Goal: Information Seeking & Learning: Compare options

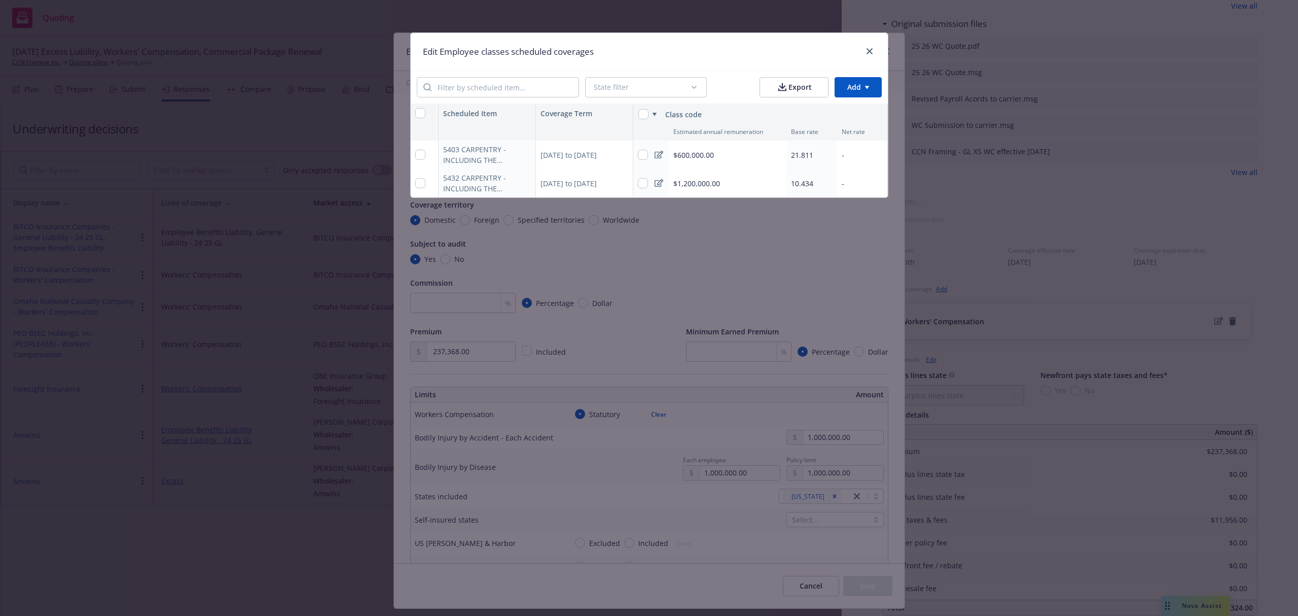
scroll to position [1039, 0]
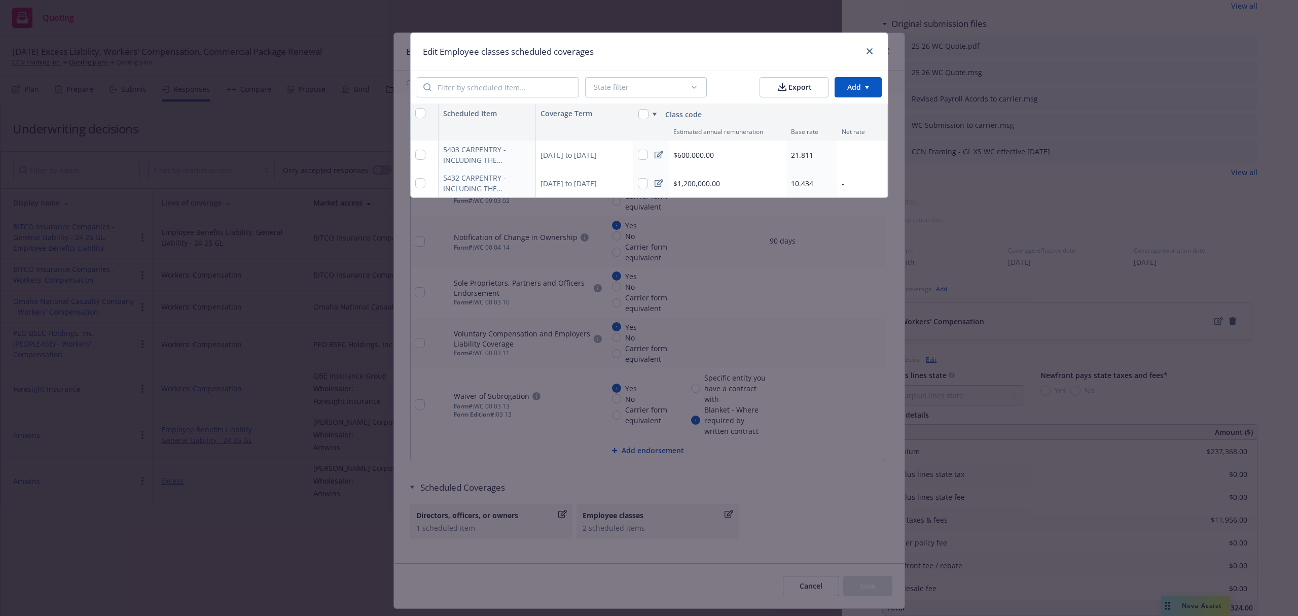
click at [859, 148] on div "-" at bounding box center [862, 154] width 51 height 28
click at [859, 148] on html "Quoting 25 AM [DATE] Excess Liability, Workers' Compensation, Commercial Packag…" at bounding box center [649, 308] width 1298 height 616
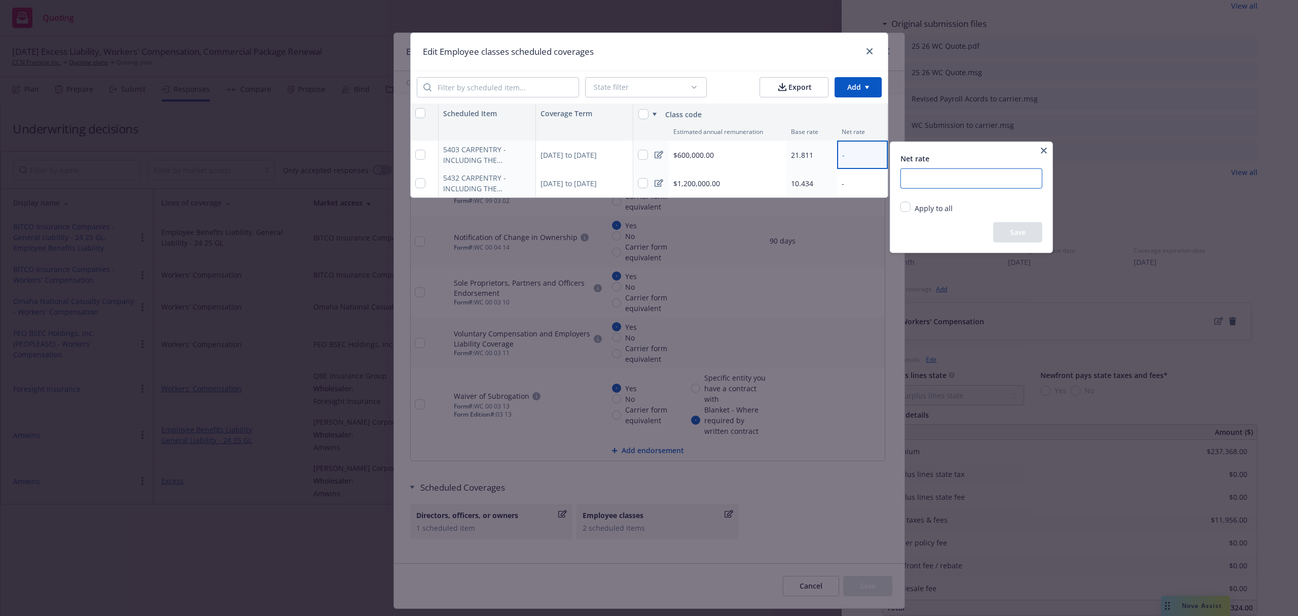
click at [917, 181] on input "number" at bounding box center [972, 178] width 142 height 20
type input "20.22"
click at [1012, 227] on button "Save" at bounding box center [1017, 232] width 49 height 20
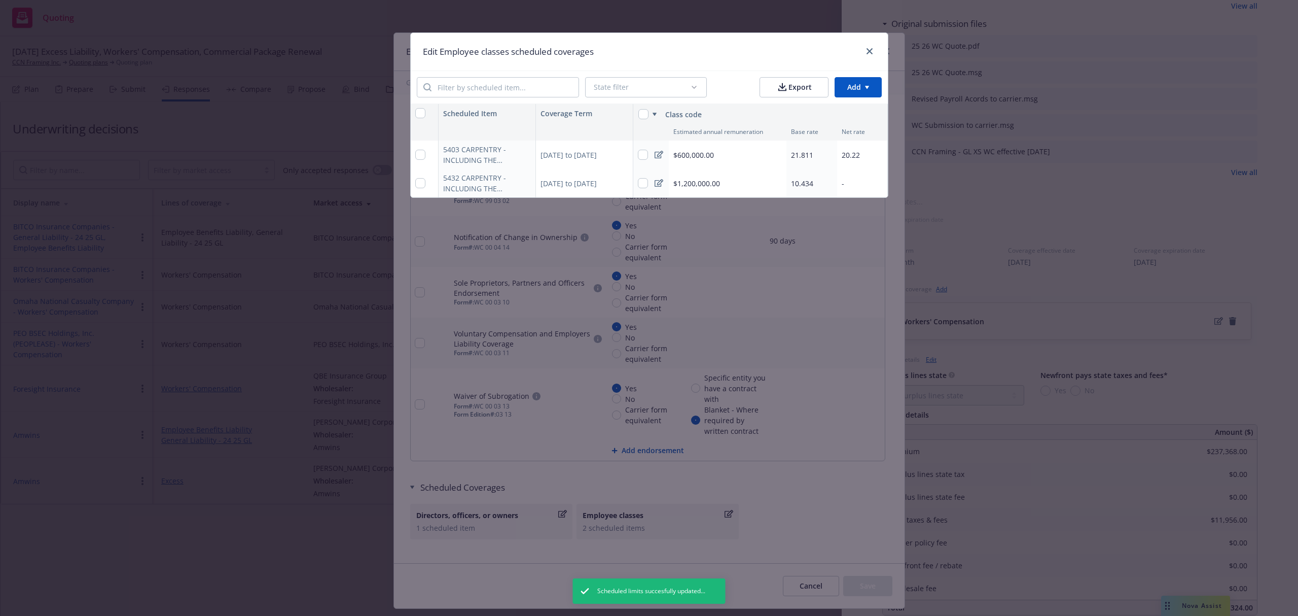
click at [850, 181] on div "-" at bounding box center [862, 183] width 51 height 28
click at [850, 181] on html "Quoting 25 AM [DATE] Excess Liability, Workers' Compensation, Commercial Packag…" at bounding box center [649, 308] width 1298 height 616
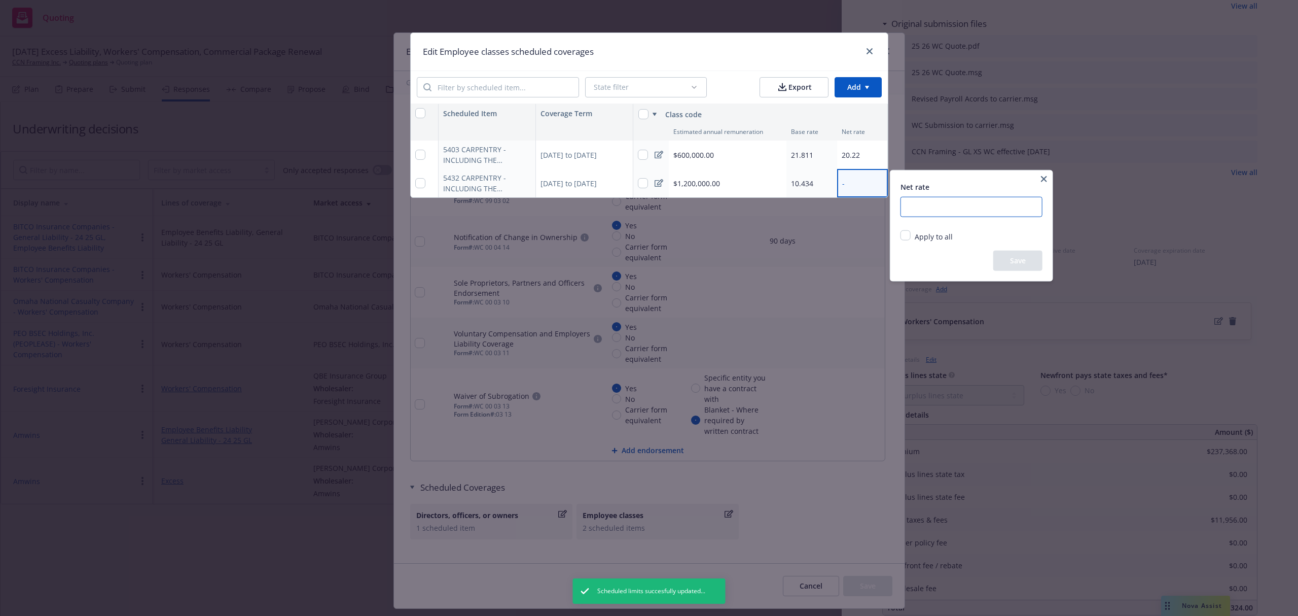
click at [907, 204] on input "number" at bounding box center [972, 207] width 142 height 20
type input "9.67"
click at [1014, 263] on button "Save" at bounding box center [1017, 261] width 49 height 20
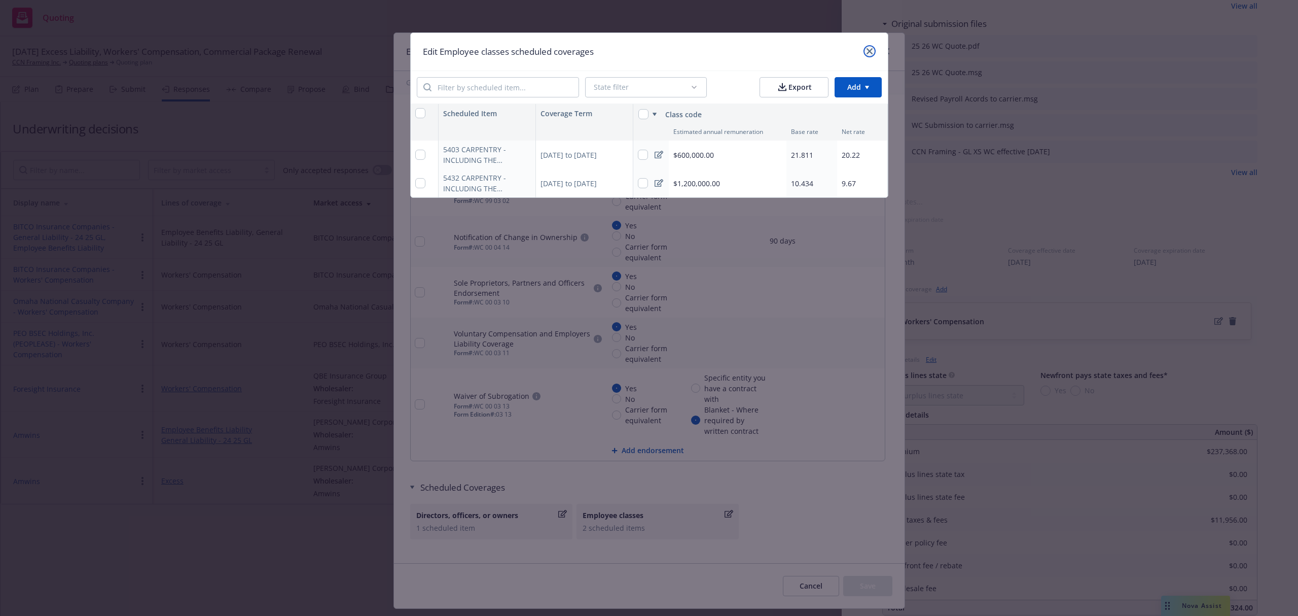
click at [869, 51] on icon "close" at bounding box center [870, 51] width 6 height 6
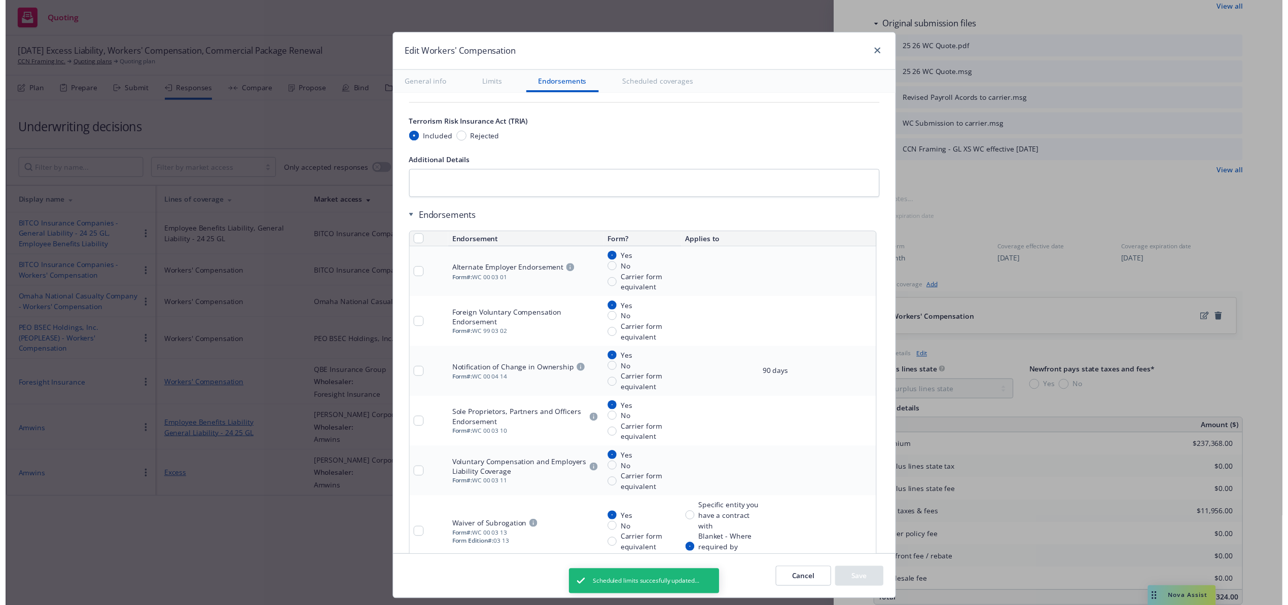
scroll to position [904, 0]
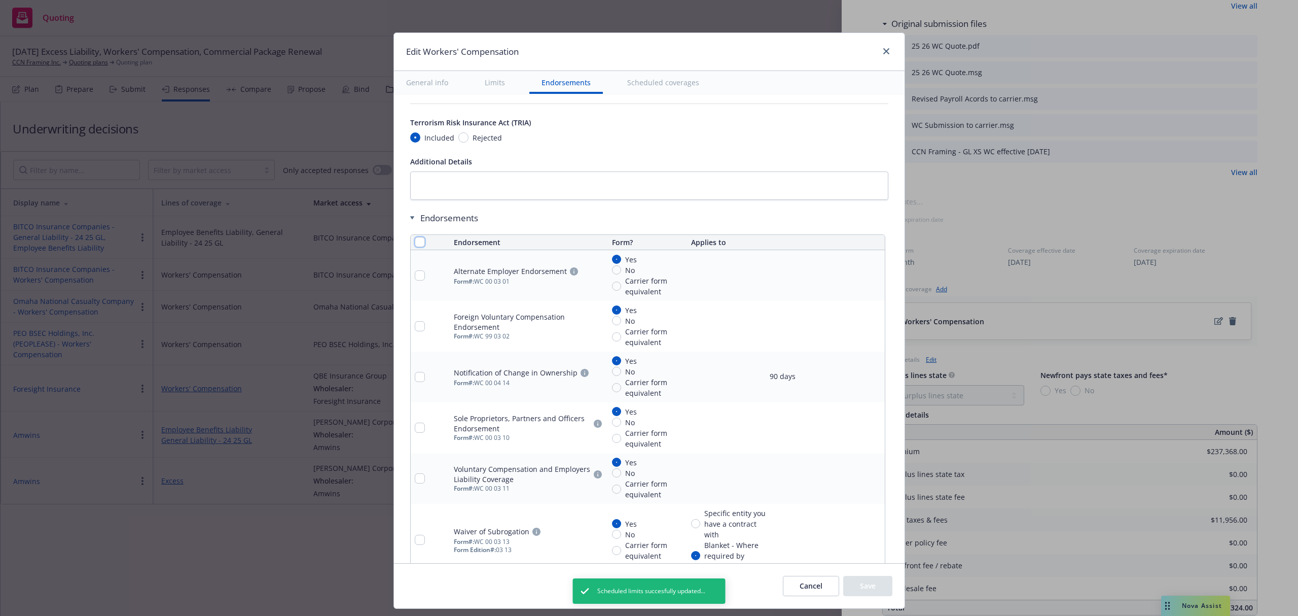
click at [415, 244] on input "checkbox" at bounding box center [420, 242] width 10 height 10
checkbox input "true"
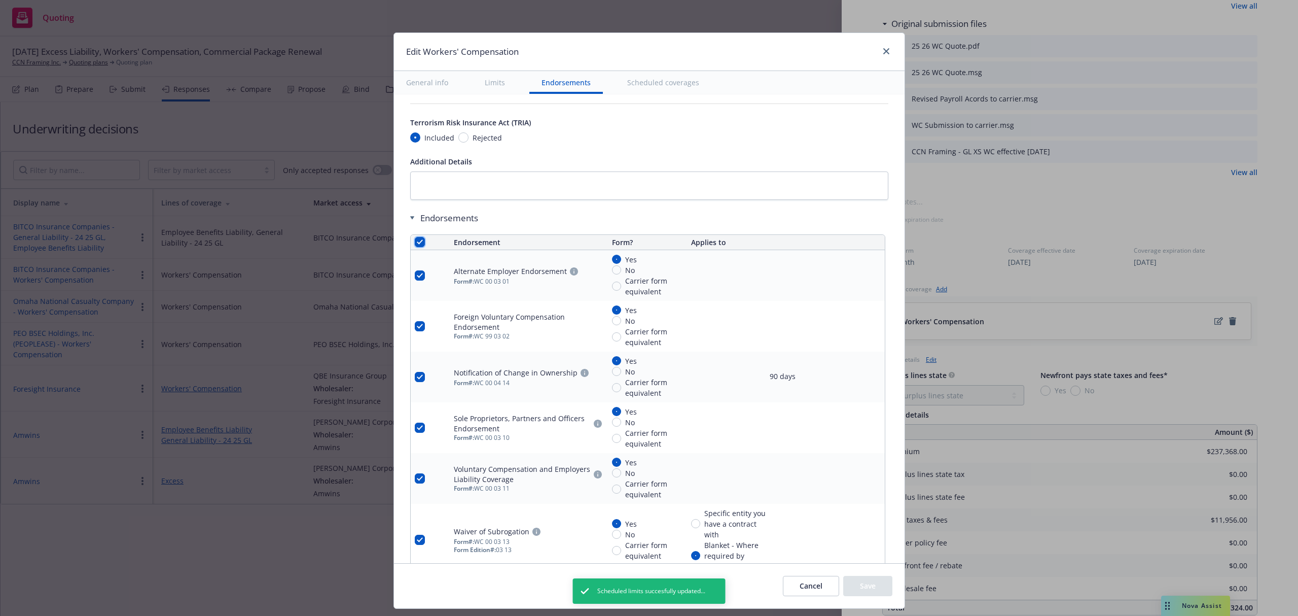
checkbox input "true"
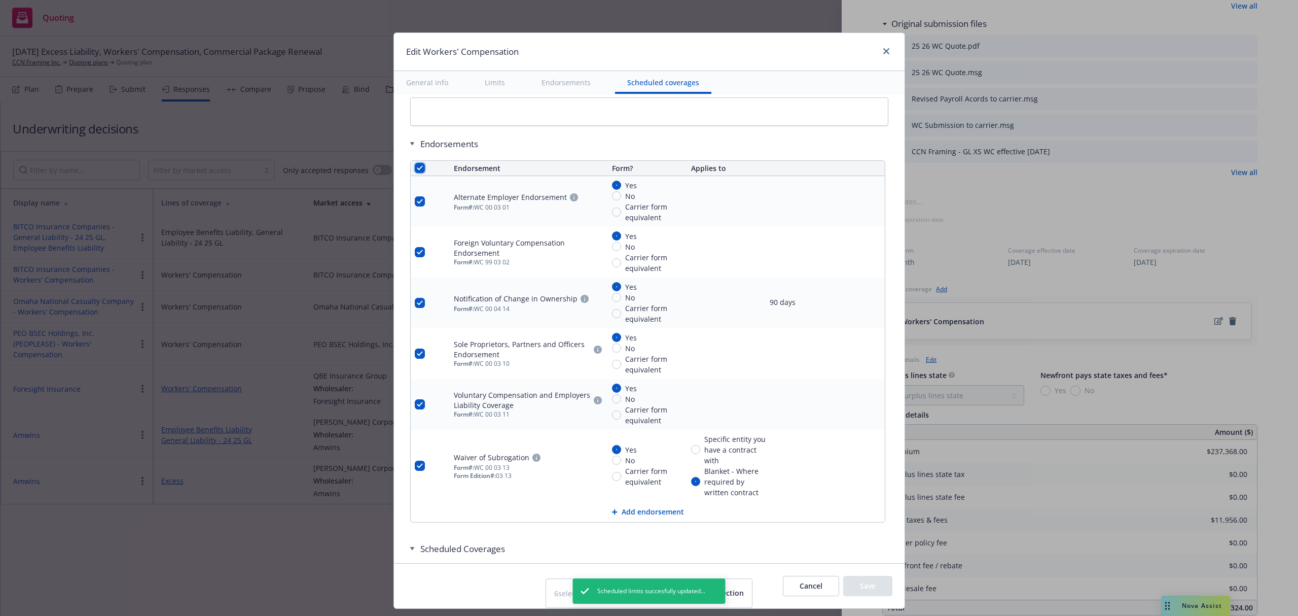
scroll to position [1055, 0]
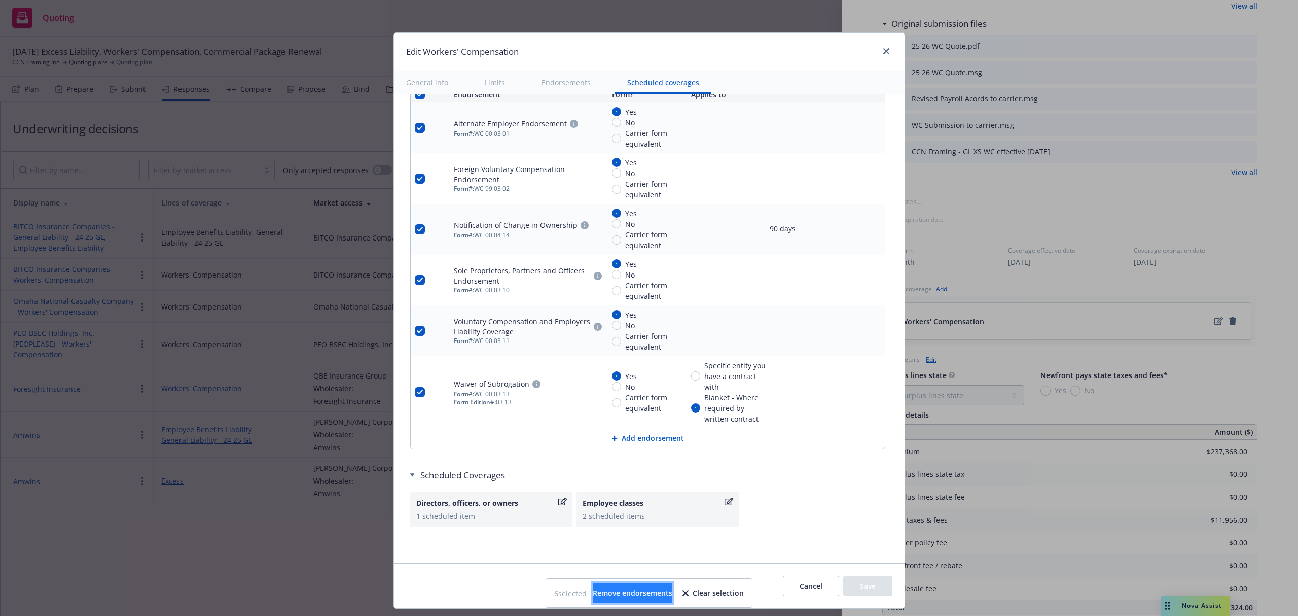
click at [637, 591] on span "Remove endorsements" at bounding box center [633, 593] width 80 height 10
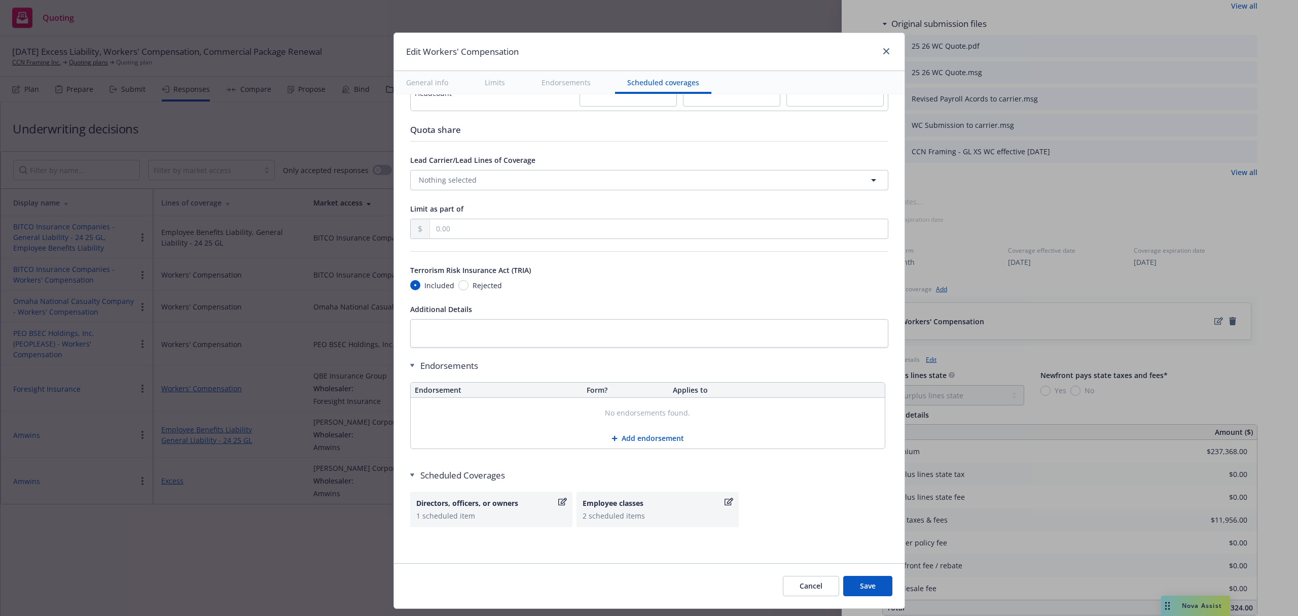
click at [637, 435] on button "Add endorsement" at bounding box center [648, 438] width 474 height 20
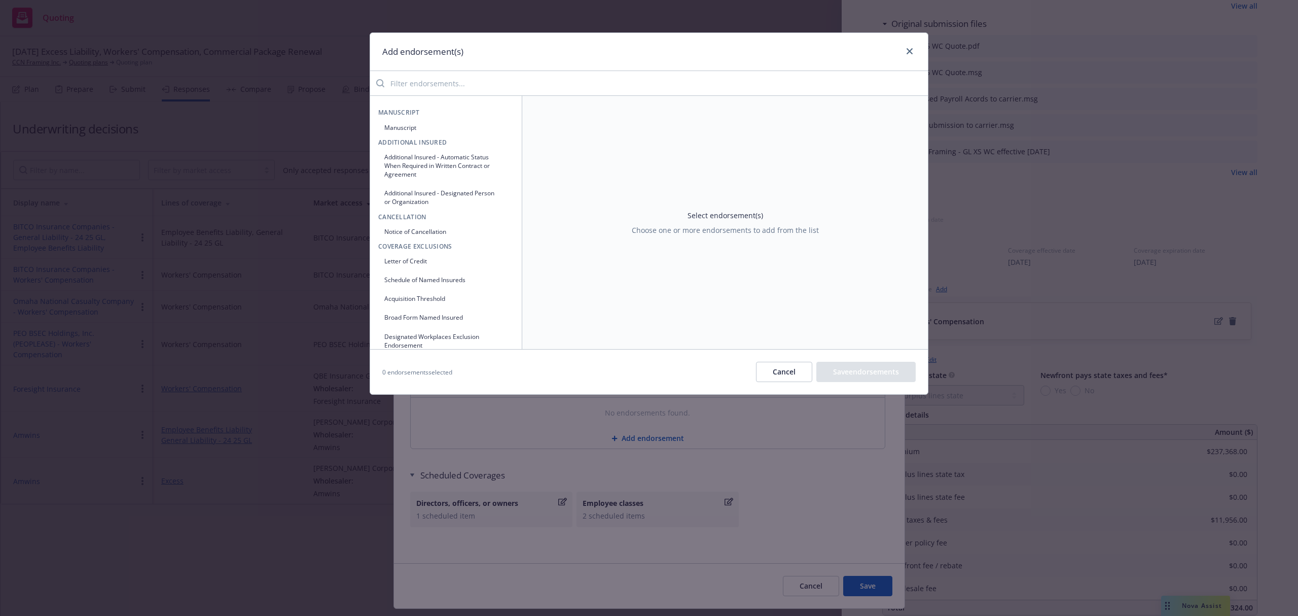
click at [432, 85] on input "search" at bounding box center [656, 83] width 544 height 20
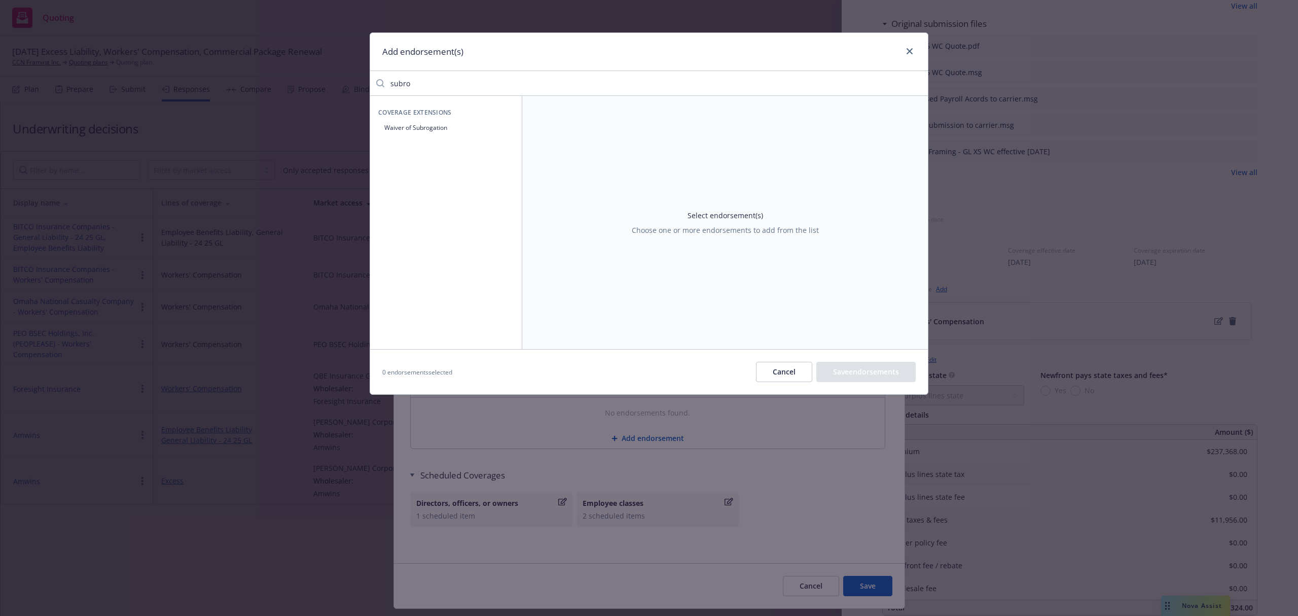
type input "subro"
click at [426, 135] on button "Waiver of Subrogation" at bounding box center [445, 127] width 135 height 17
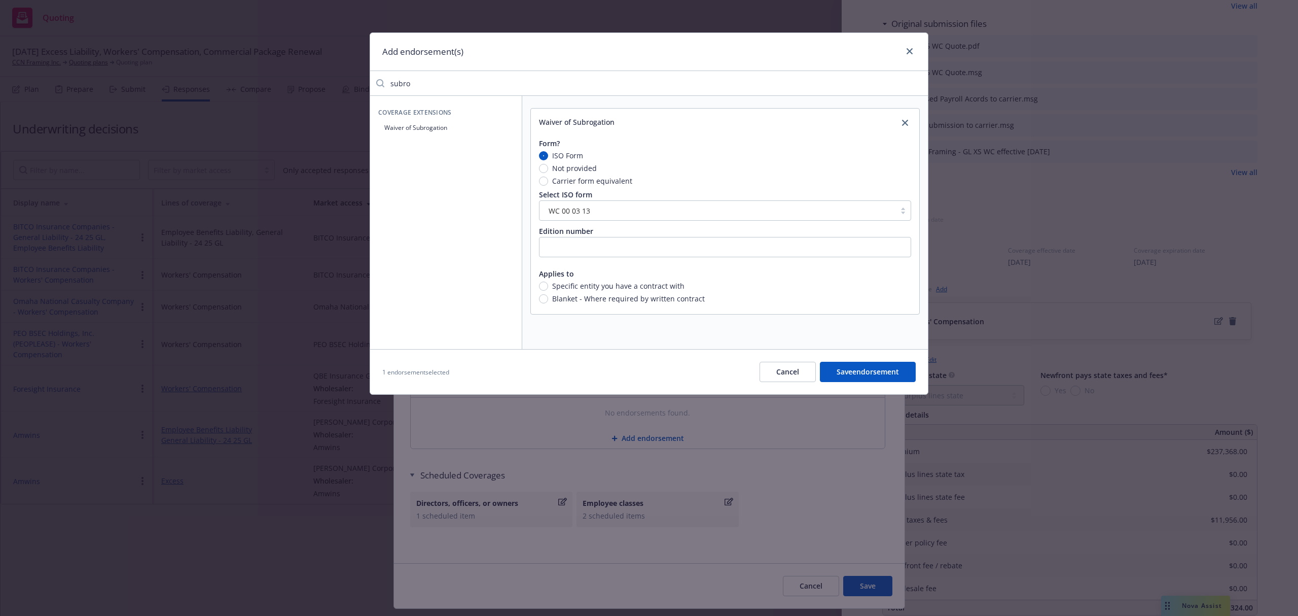
click at [588, 182] on span "Carrier form equivalent" at bounding box center [592, 180] width 80 height 11
click at [548, 182] on input "Carrier form equivalent" at bounding box center [543, 180] width 9 height 9
radio input "true"
click at [542, 266] on input "Blanket - Where required by written contract" at bounding box center [543, 262] width 9 height 9
radio input "true"
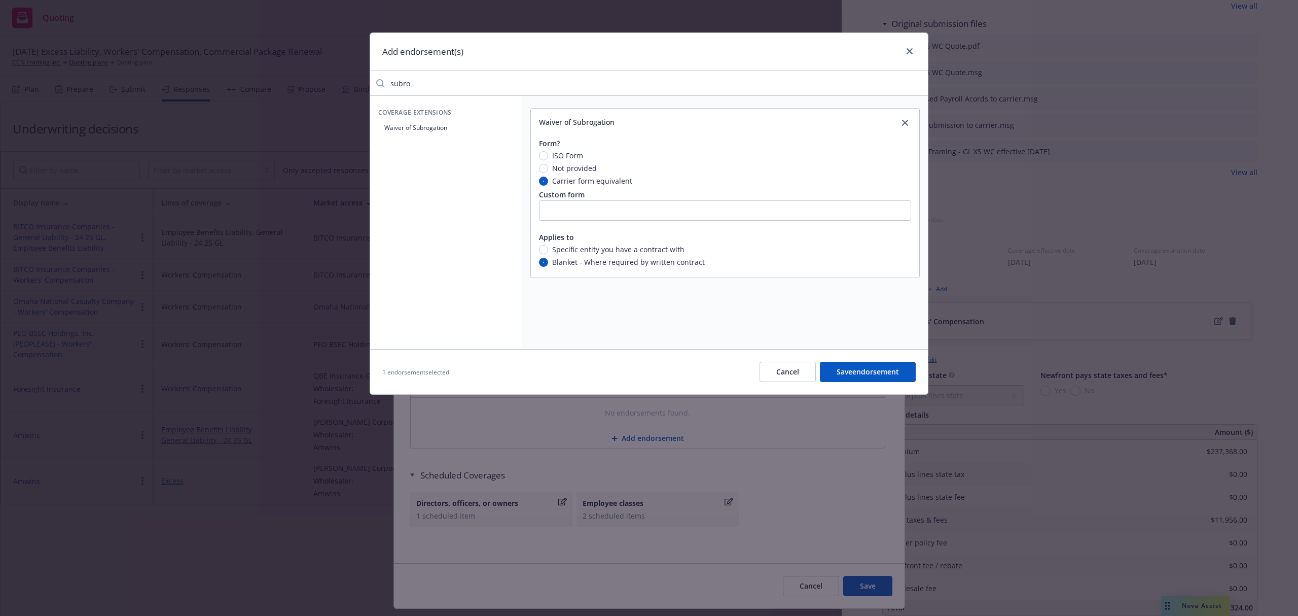
click at [859, 377] on button "Save endorsement" at bounding box center [868, 372] width 96 height 20
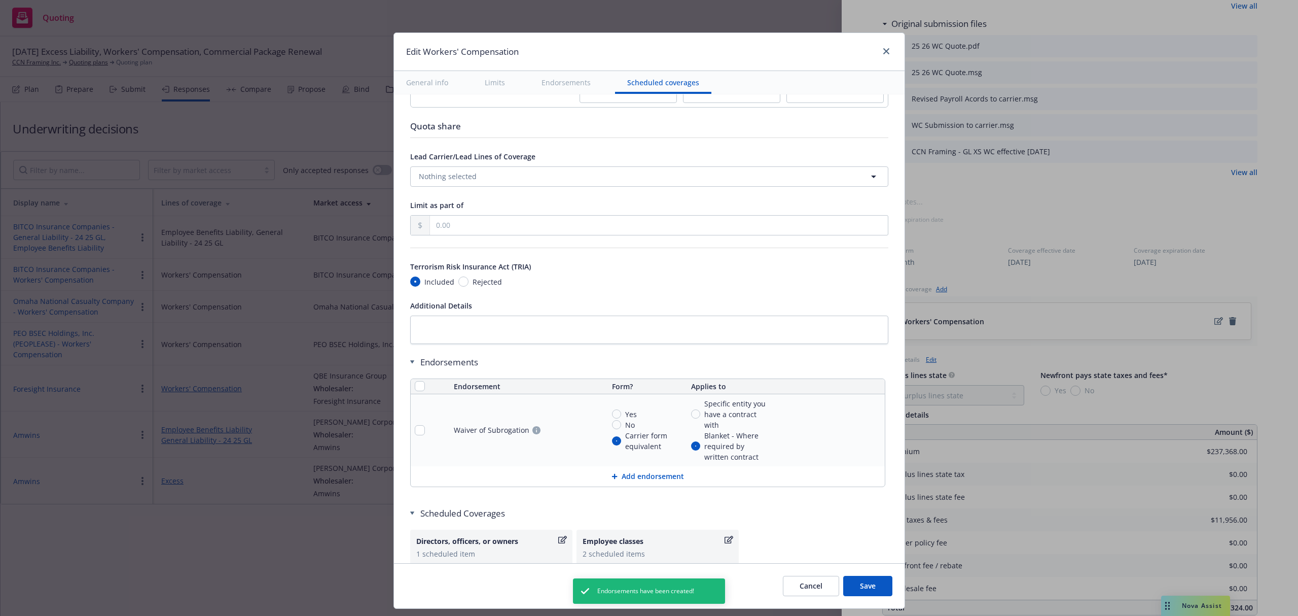
click at [873, 583] on button "Save" at bounding box center [867, 586] width 49 height 20
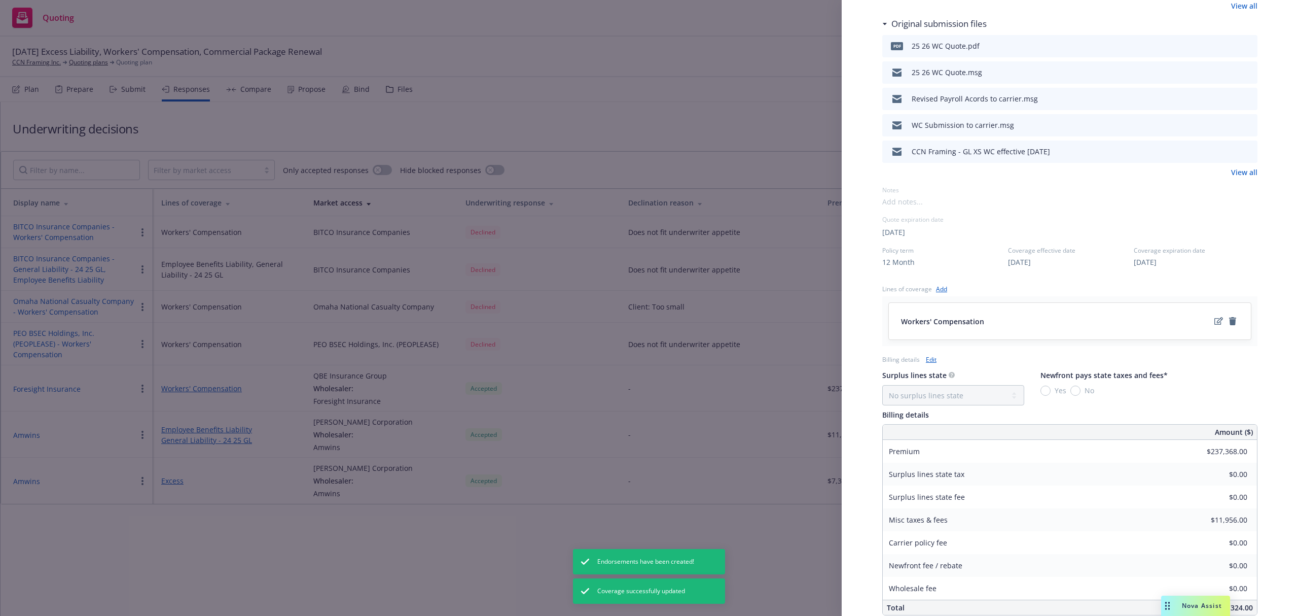
click at [485, 98] on div "Display Name Foresight Insurance Carrier QBE Insurance Group Writing company Pr…" at bounding box center [649, 308] width 1298 height 616
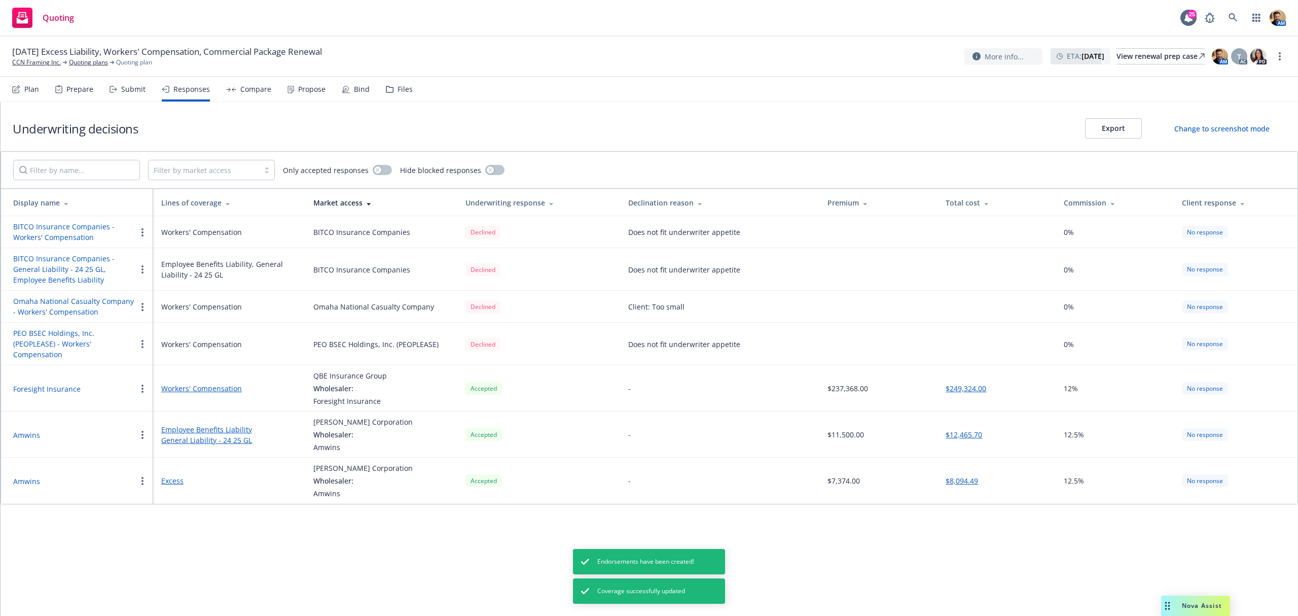
click at [248, 92] on div "Compare" at bounding box center [255, 89] width 31 height 8
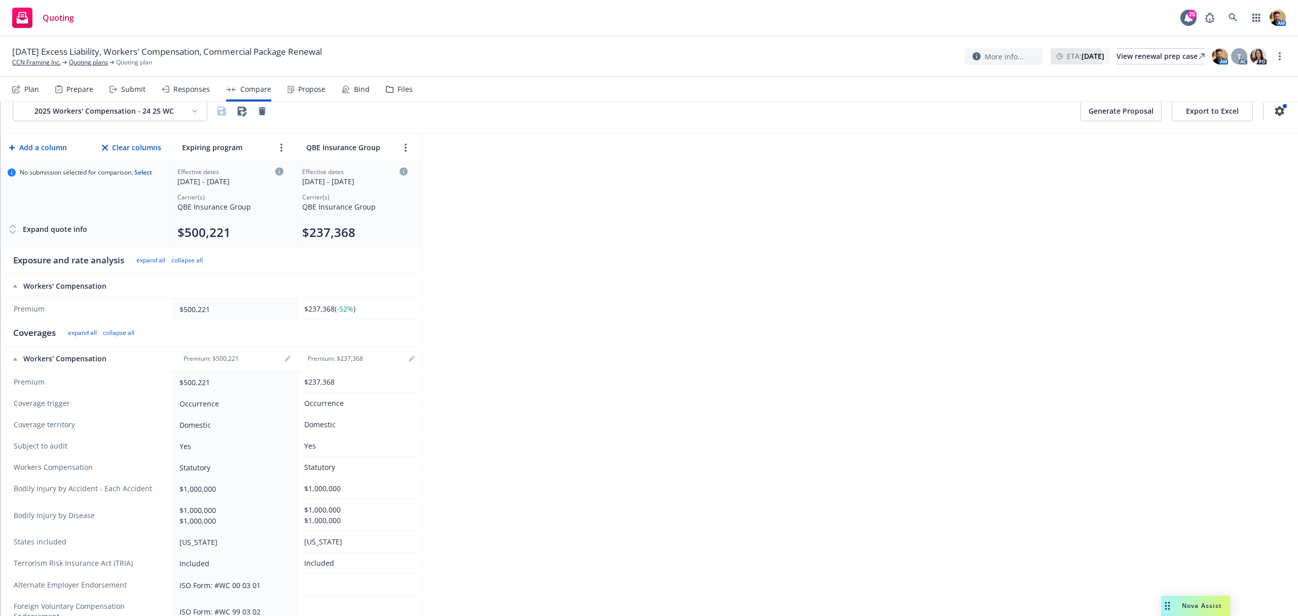
scroll to position [1, 0]
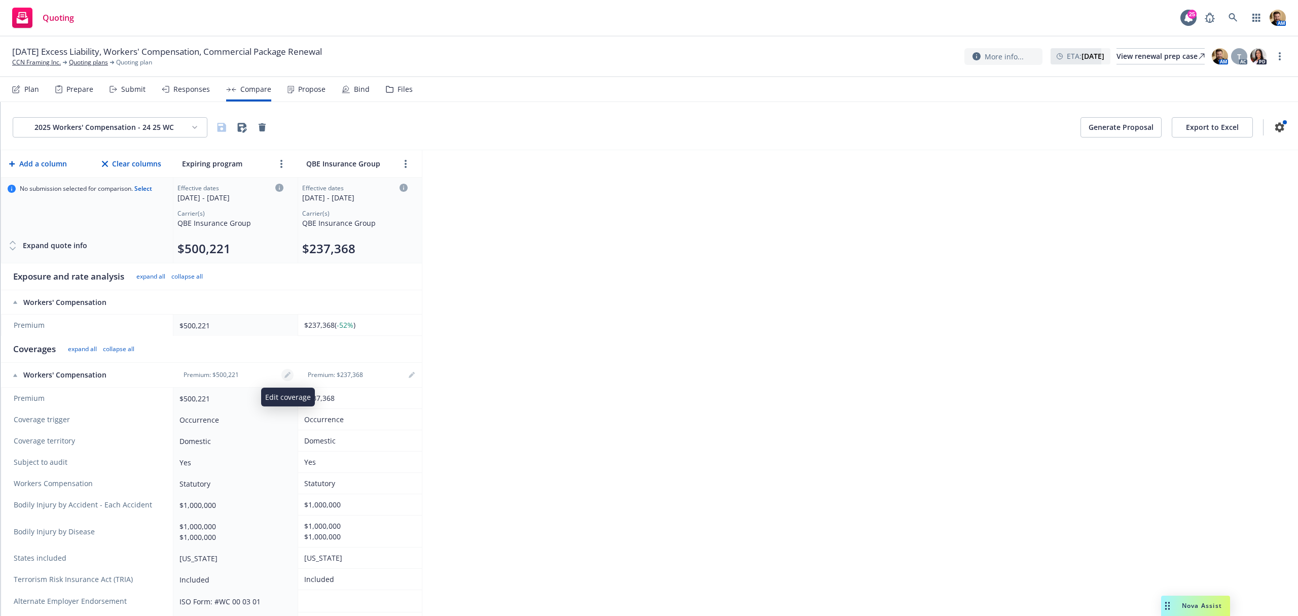
click at [291, 376] on icon "editPencil" at bounding box center [287, 375] width 6 height 6
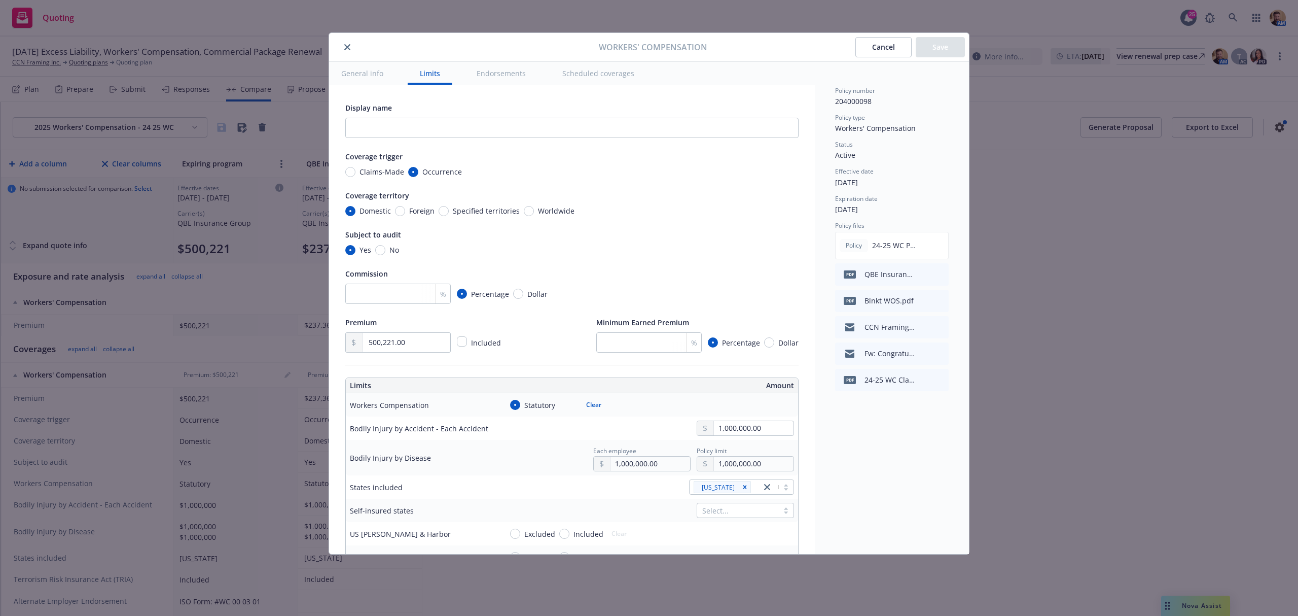
click at [505, 73] on button "Endorsements" at bounding box center [501, 73] width 74 height 23
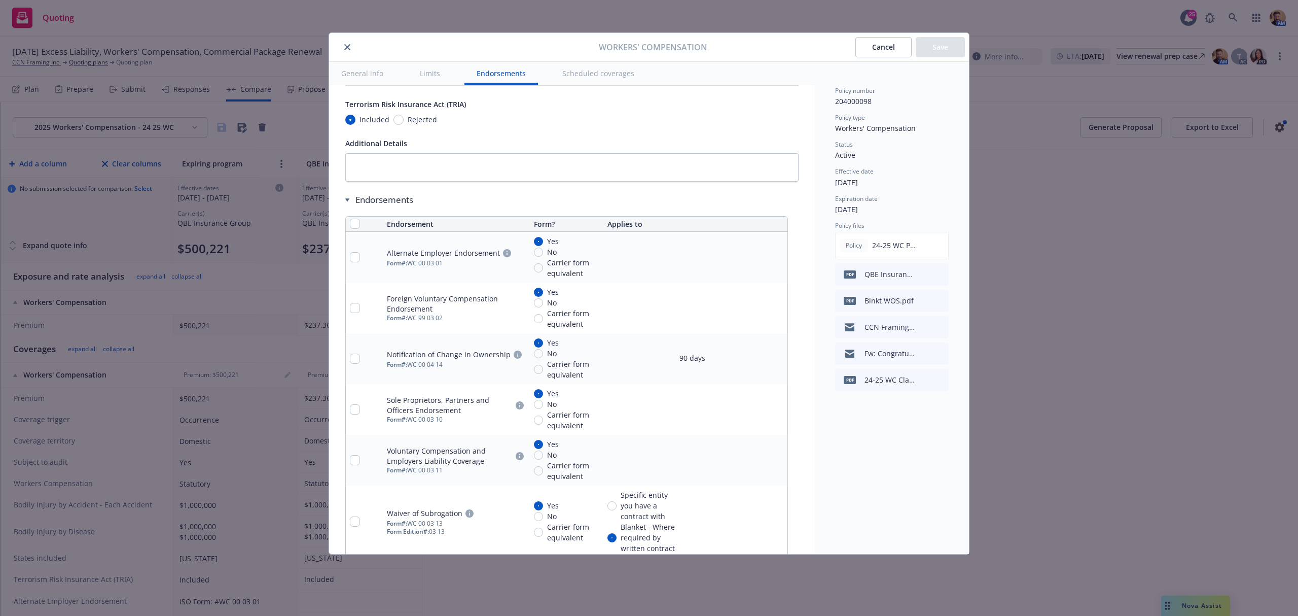
scroll to position [990, 0]
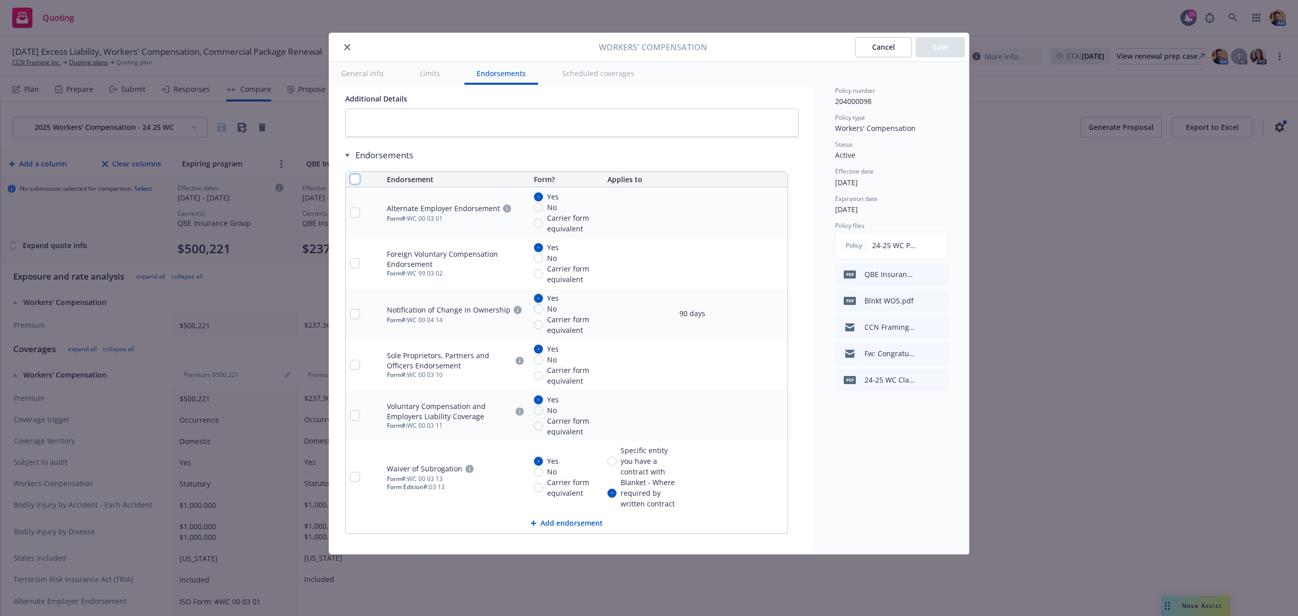
click at [351, 181] on input "checkbox" at bounding box center [355, 179] width 10 height 10
checkbox input "true"
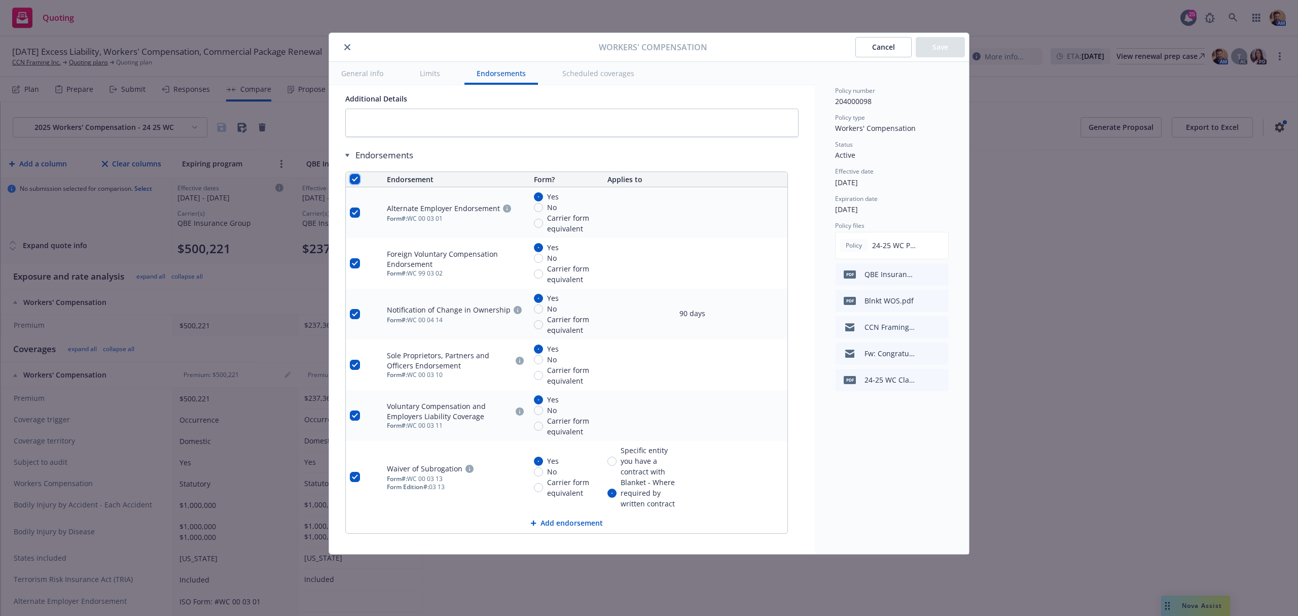
checkbox input "true"
click at [353, 481] on input "checkbox" at bounding box center [355, 477] width 10 height 10
checkbox input "false"
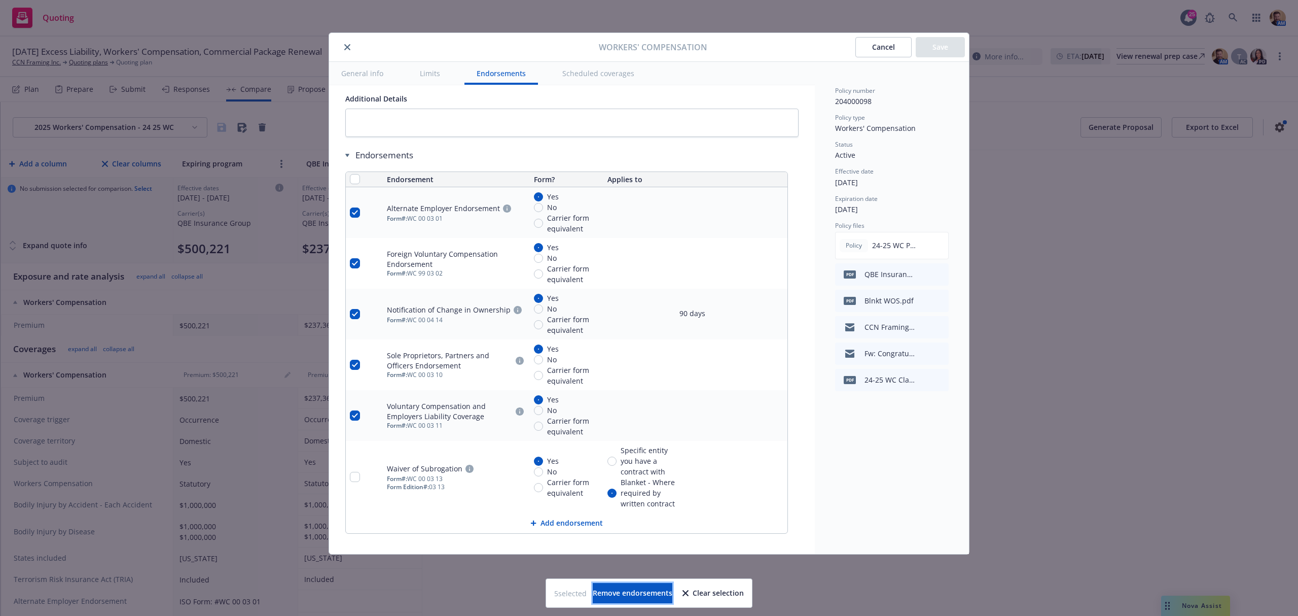
click at [647, 592] on span "Remove endorsements" at bounding box center [633, 593] width 80 height 10
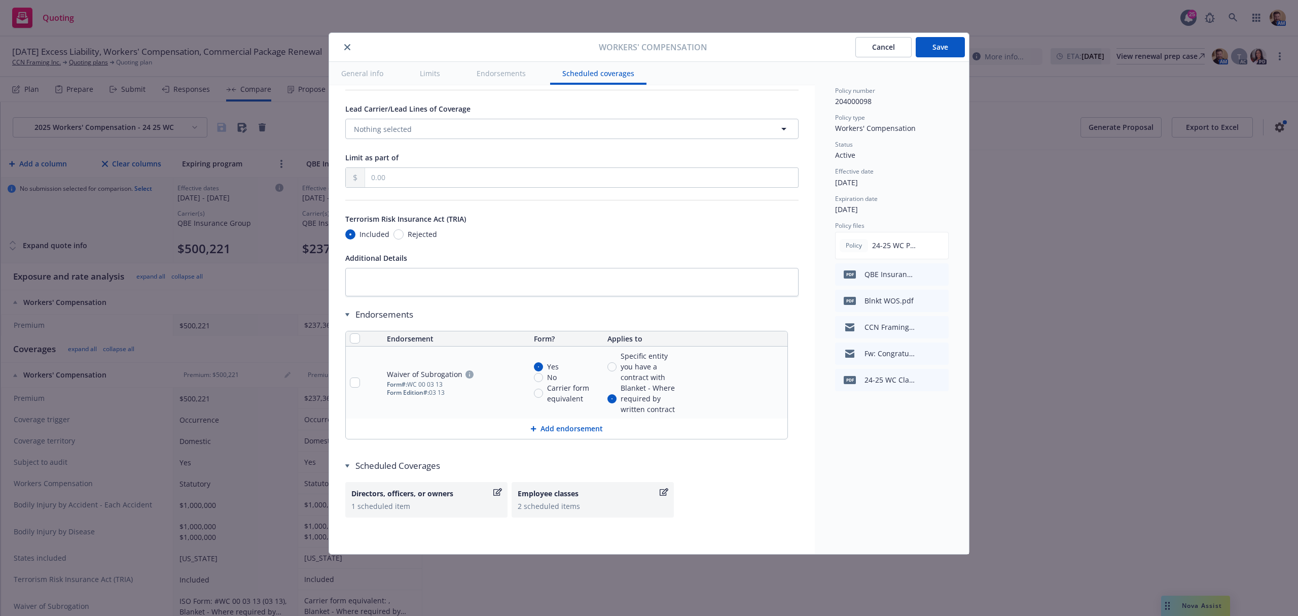
click at [921, 43] on button "Save" at bounding box center [940, 47] width 49 height 20
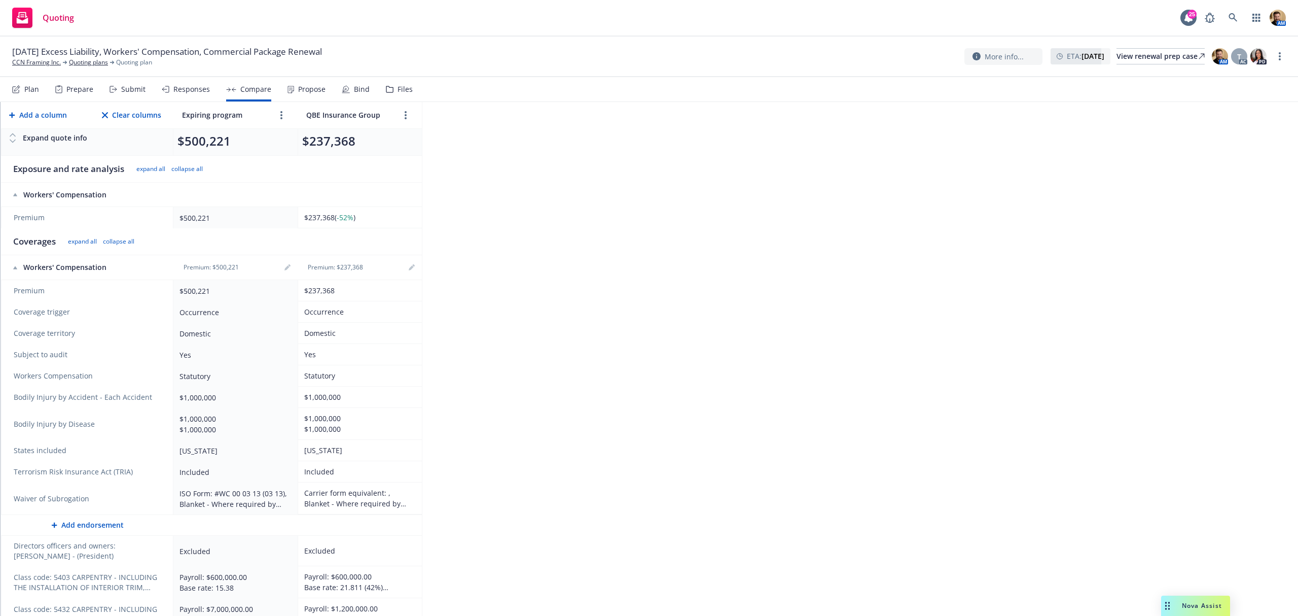
scroll to position [127, 0]
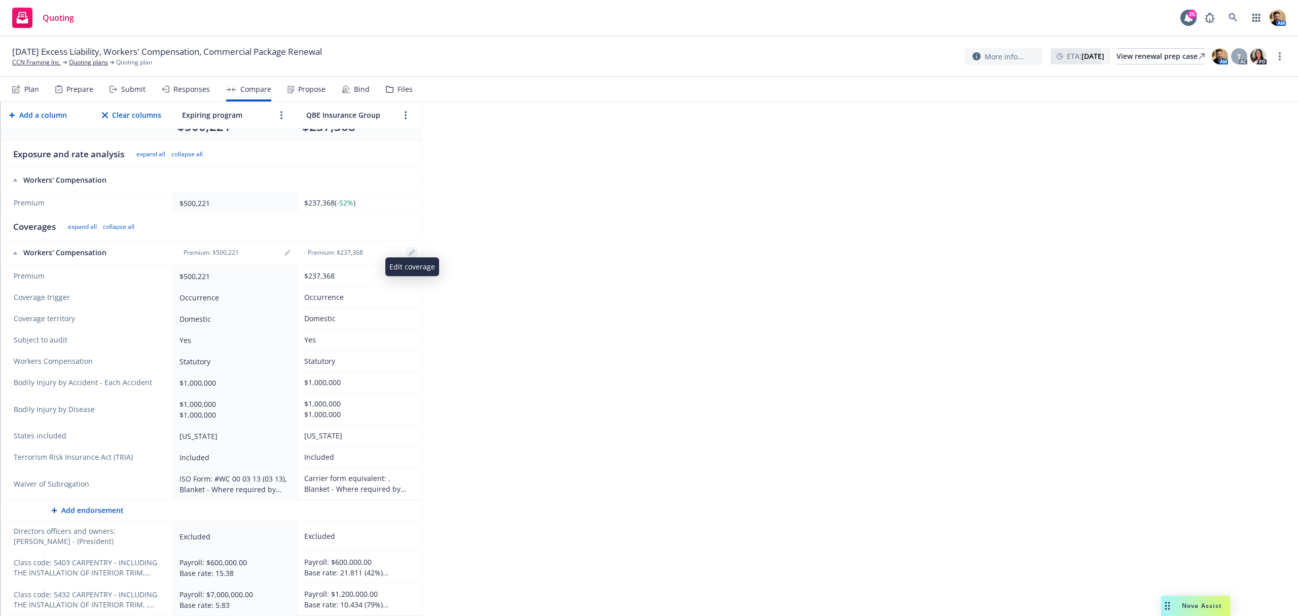
click at [413, 251] on icon "editPencil" at bounding box center [412, 252] width 6 height 6
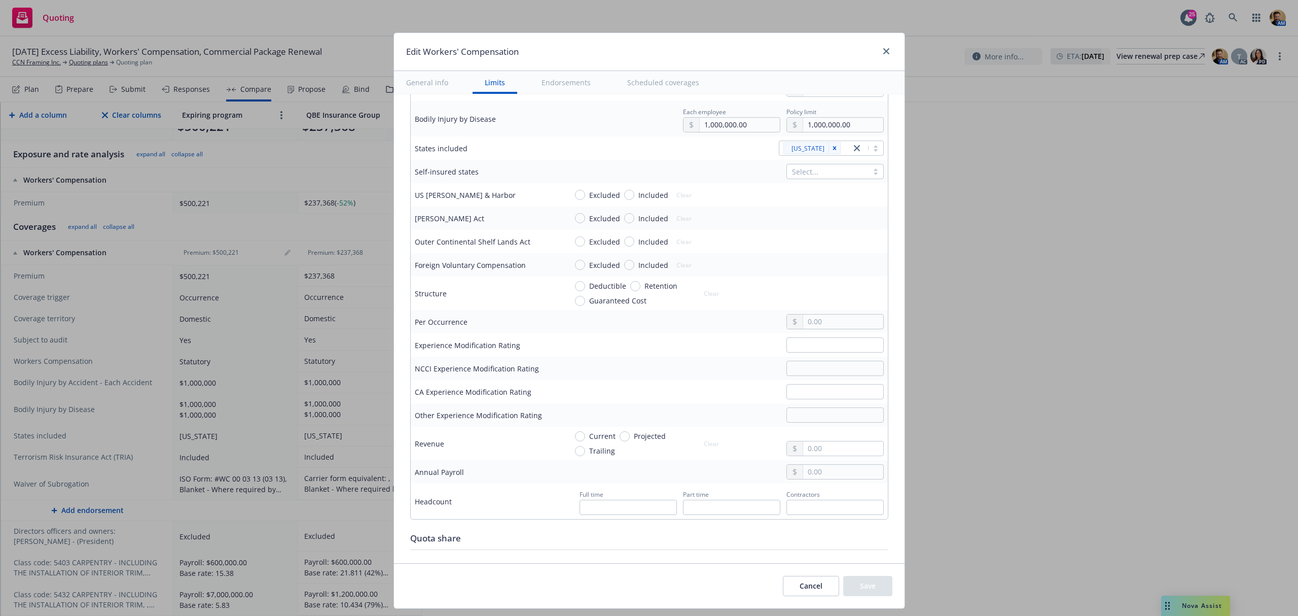
scroll to position [406, 0]
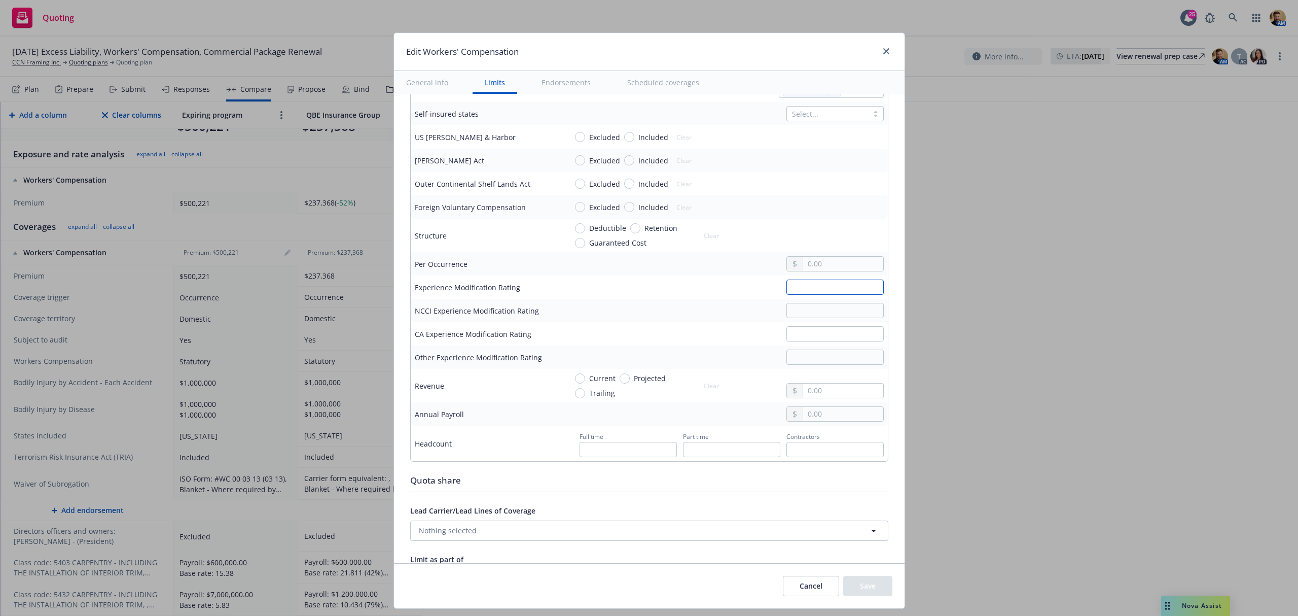
click at [786, 291] on input "text" at bounding box center [834, 286] width 97 height 15
type input "1.11"
click at [858, 589] on button "Save" at bounding box center [867, 586] width 49 height 20
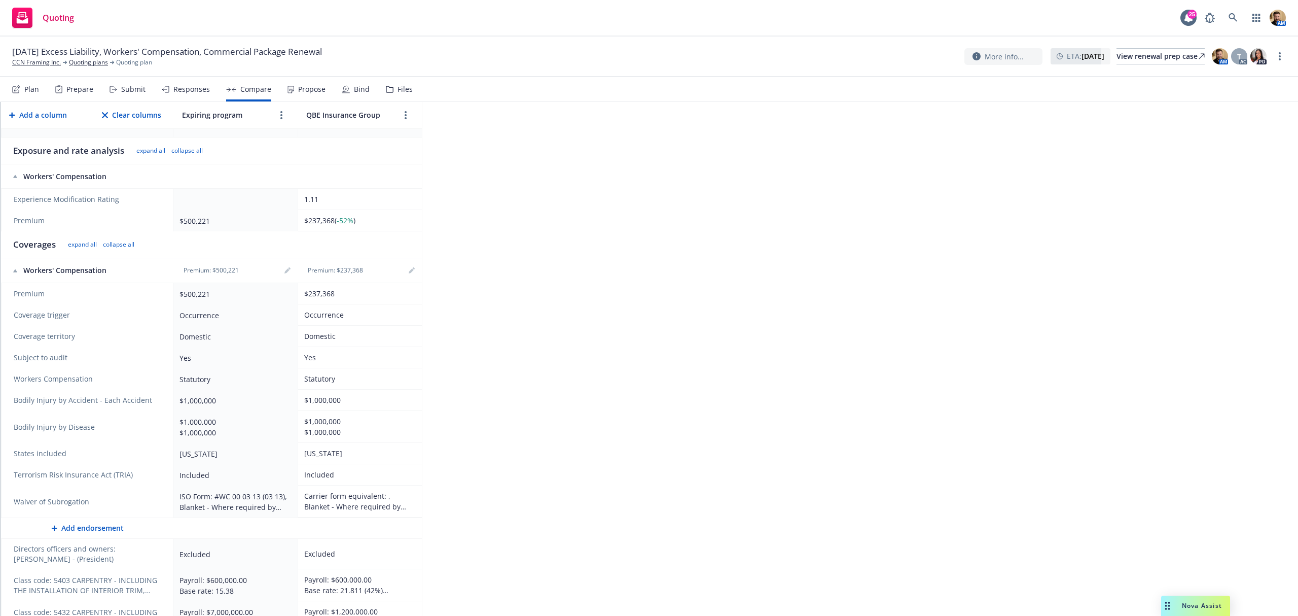
drag, startPoint x: 484, startPoint y: 5, endPoint x: 475, endPoint y: 41, distance: 37.6
click at [484, 5] on div "Quoting 25 AM" at bounding box center [649, 18] width 1298 height 37
click at [285, 269] on icon "editPencil" at bounding box center [287, 270] width 6 height 6
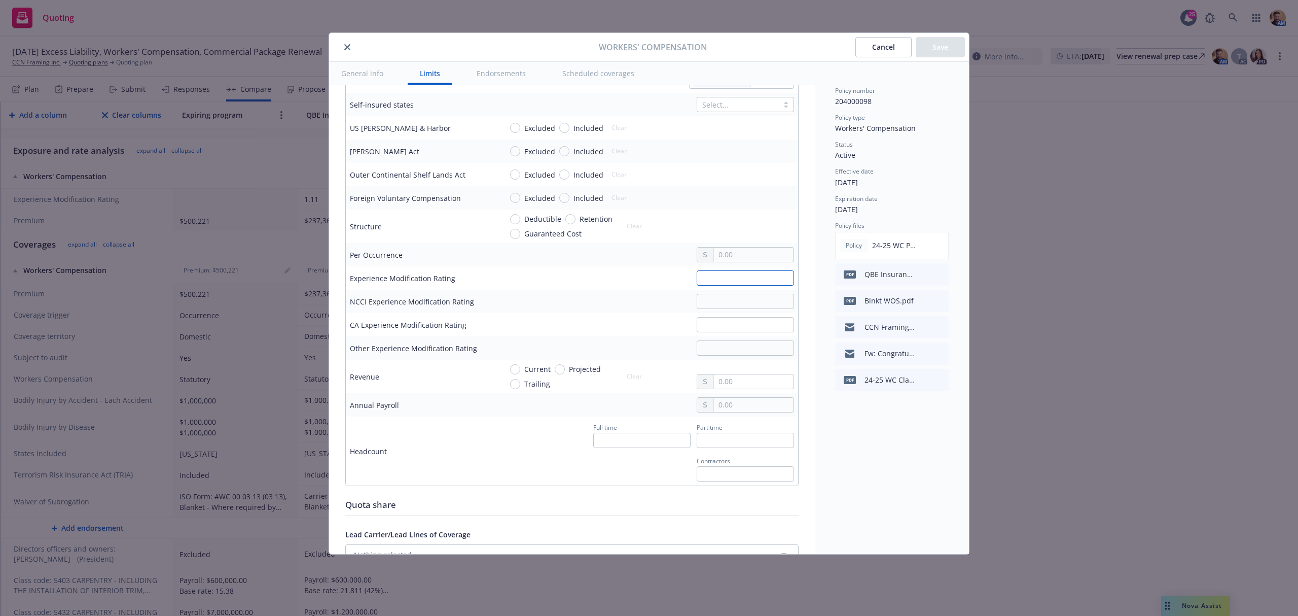
click at [727, 284] on input "text" at bounding box center [745, 277] width 97 height 15
type input "103"
click at [944, 46] on button "Save" at bounding box center [940, 47] width 49 height 20
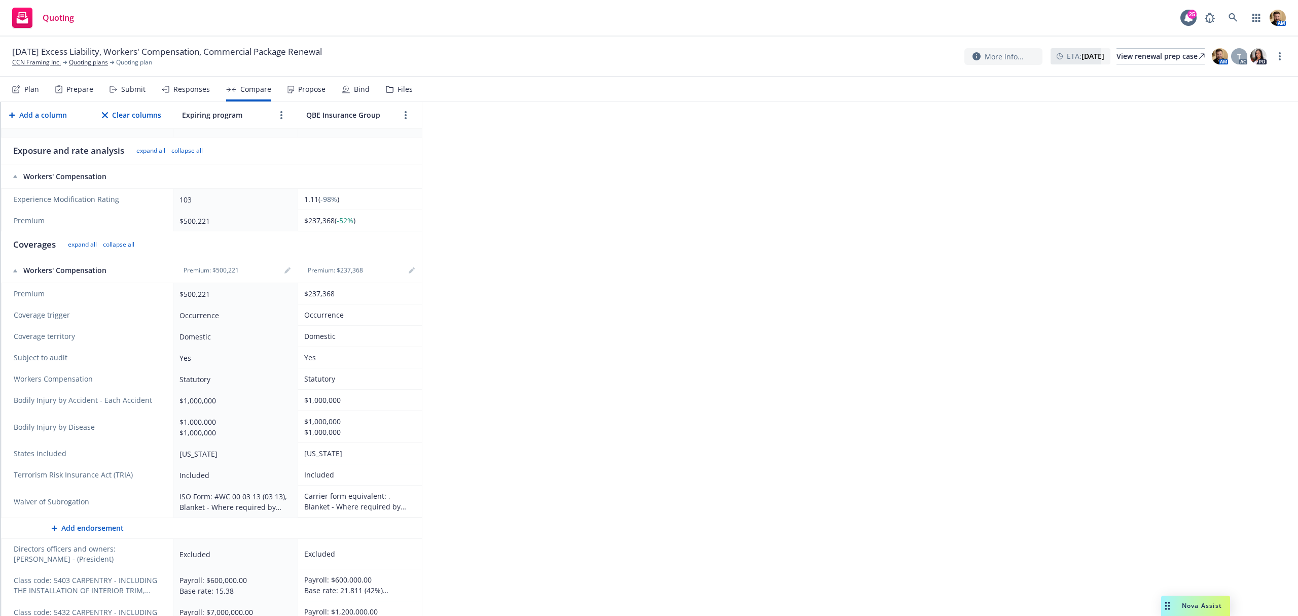
click at [325, 199] on span "-98%" at bounding box center [328, 199] width 17 height 10
click at [187, 201] on div "103" at bounding box center [234, 199] width 108 height 11
click at [284, 270] on icon "editPencil" at bounding box center [287, 270] width 6 height 6
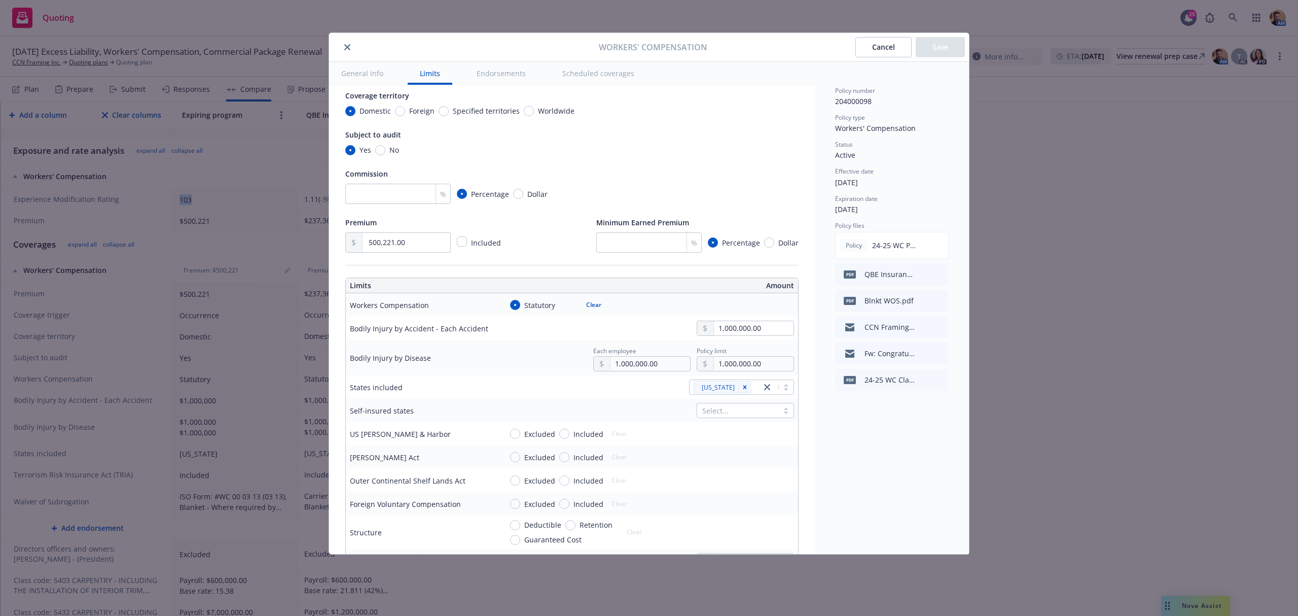
scroll to position [338, 0]
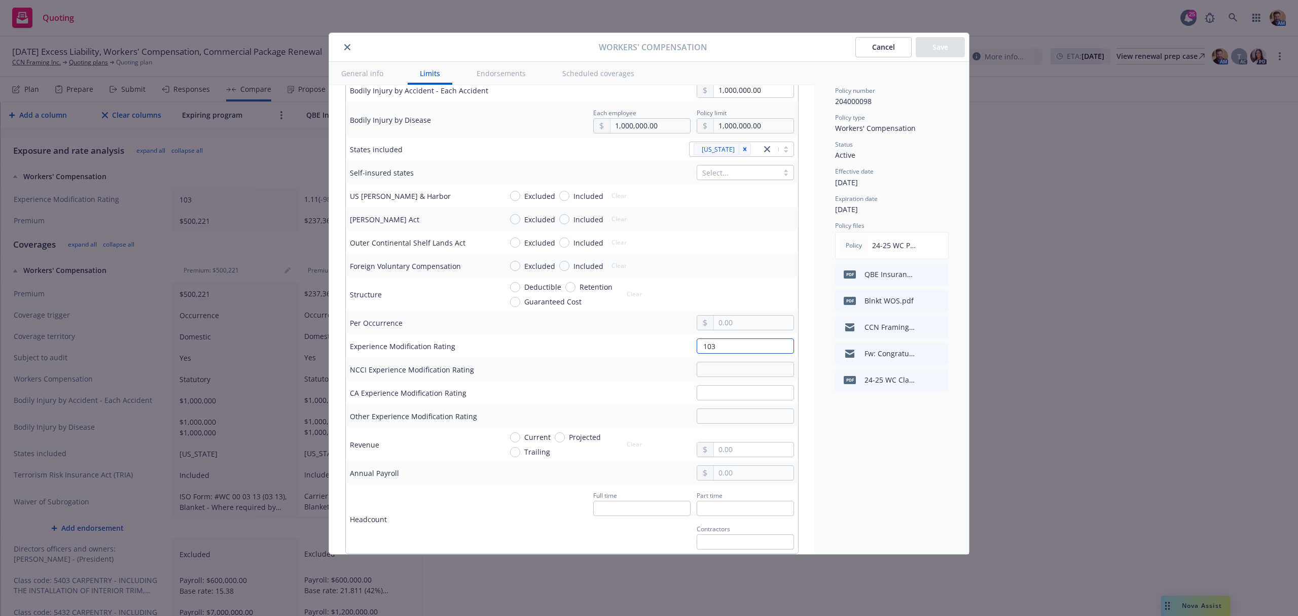
click at [718, 348] on input "103" at bounding box center [745, 345] width 97 height 15
type input "1"
type input "103"
click at [891, 47] on button "Cancel" at bounding box center [883, 47] width 56 height 20
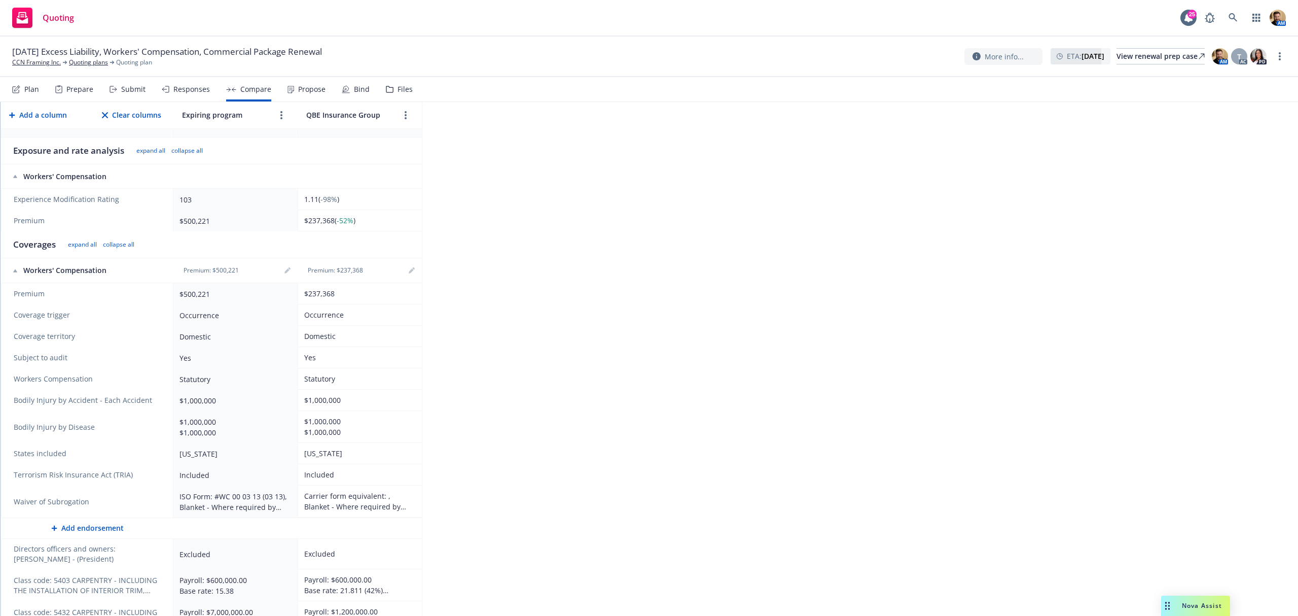
click at [339, 204] on div "1.11 ( -98% )" at bounding box center [358, 199] width 108 height 11
click at [411, 266] on link "editPencil" at bounding box center [412, 270] width 12 height 12
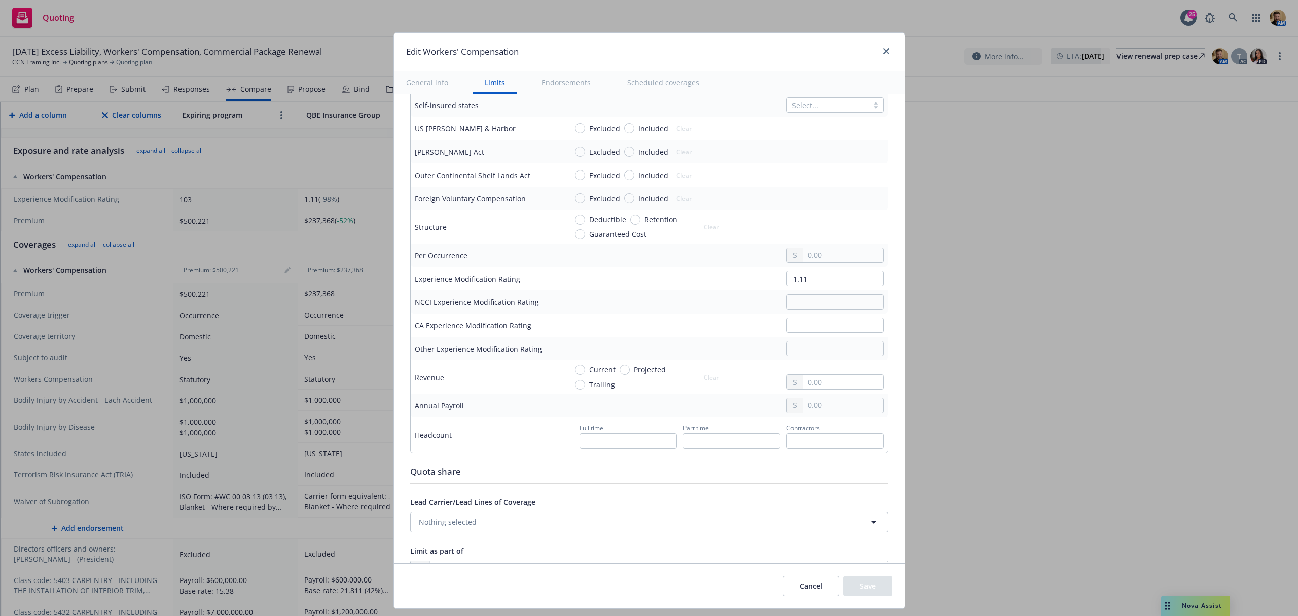
scroll to position [473, 0]
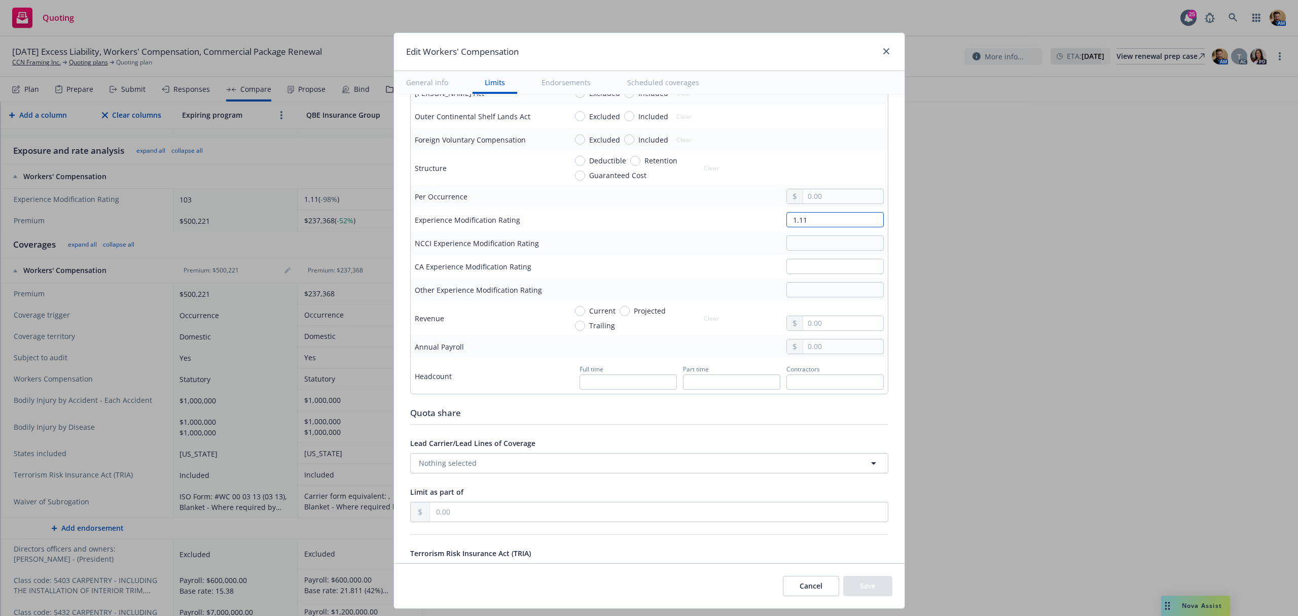
drag, startPoint x: 805, startPoint y: 218, endPoint x: 740, endPoint y: 215, distance: 65.0
click at [740, 215] on div "1.11" at bounding box center [725, 219] width 317 height 15
type input "111"
click at [872, 588] on button "Save" at bounding box center [867, 586] width 49 height 20
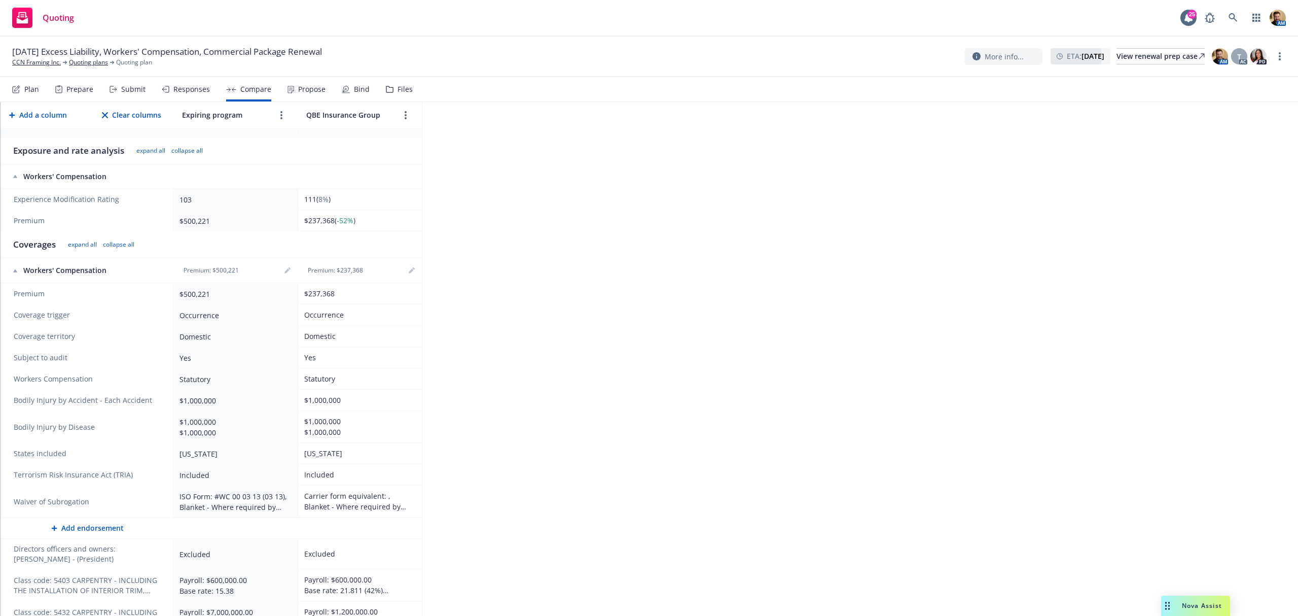
scroll to position [149, 0]
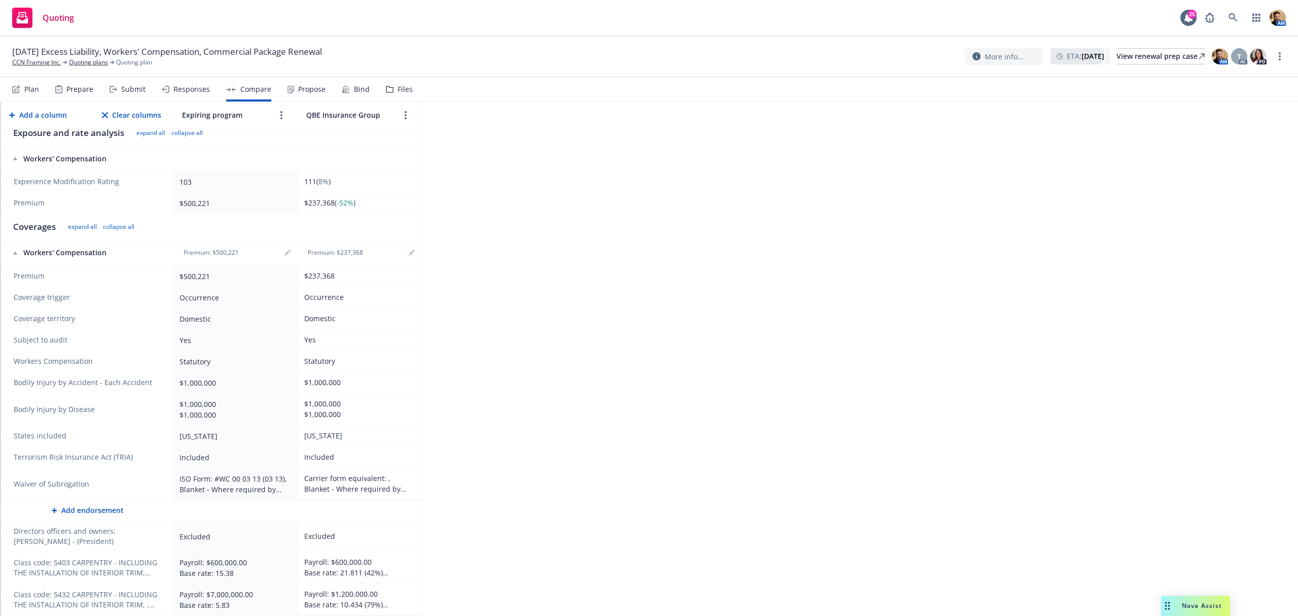
click at [467, 569] on div "2025 Workers' Compensation - 24 25 WC Generate Proposal Export to Excel Add a c…" at bounding box center [650, 359] width 1298 height 514
